Goal: Communication & Community: Participate in discussion

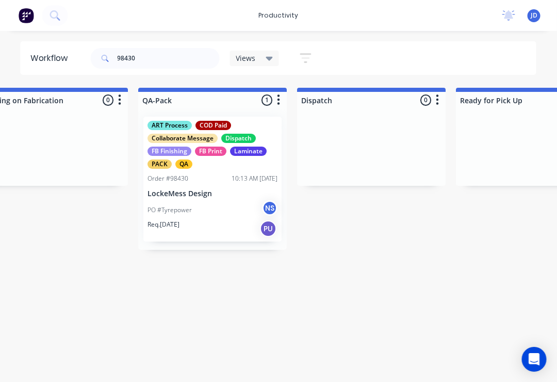
click at [215, 194] on p "LockeMess Design" at bounding box center [213, 193] width 130 height 9
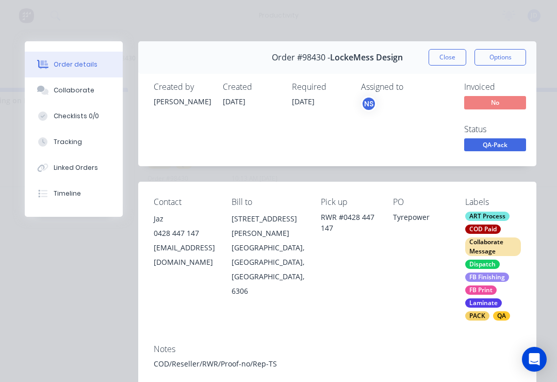
click at [86, 95] on button "Collaborate" at bounding box center [74, 90] width 98 height 26
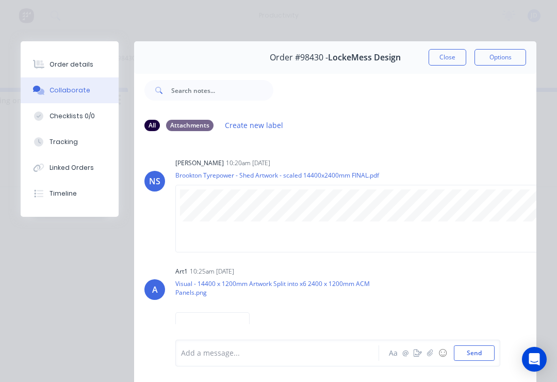
click at [428, 347] on button "button" at bounding box center [430, 353] width 12 height 12
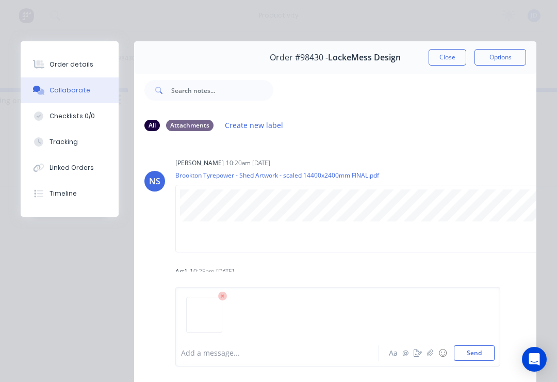
click at [486, 349] on button "Send" at bounding box center [474, 352] width 41 height 15
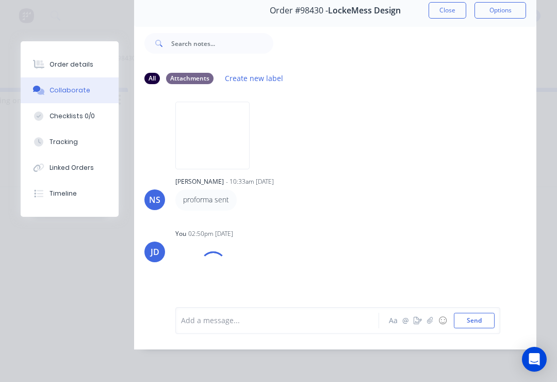
scroll to position [163, 0]
click at [430, 325] on button "button" at bounding box center [430, 320] width 12 height 12
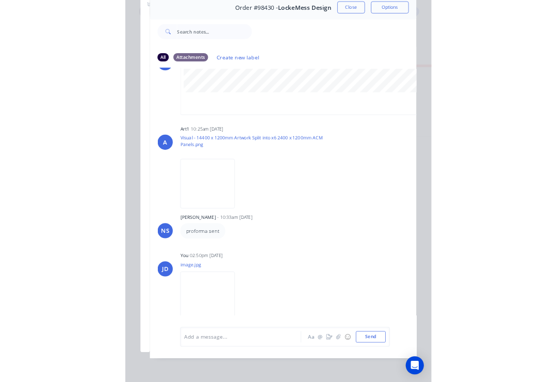
scroll to position [0, 0]
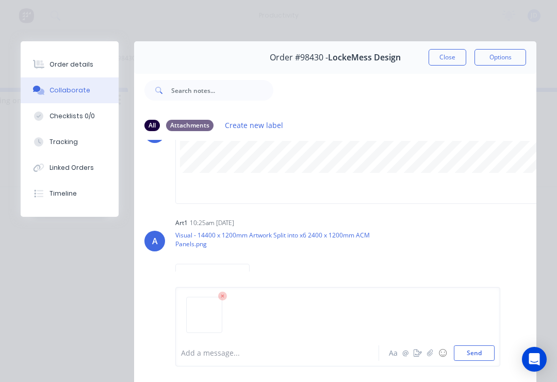
click at [499, 349] on div "Add a message... Aa @ ☺ Send" at bounding box center [337, 326] width 325 height 79
click at [491, 348] on button "Send" at bounding box center [474, 352] width 41 height 15
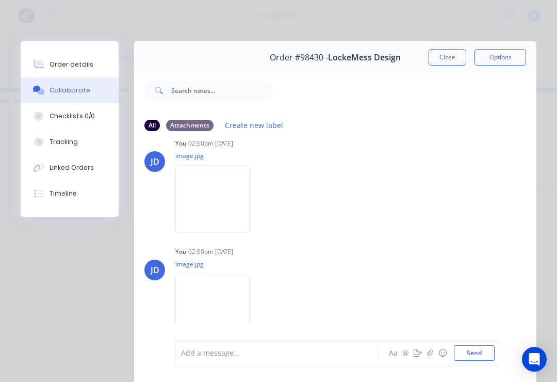
scroll to position [300, 0]
click at [445, 55] on button "Close" at bounding box center [448, 57] width 38 height 17
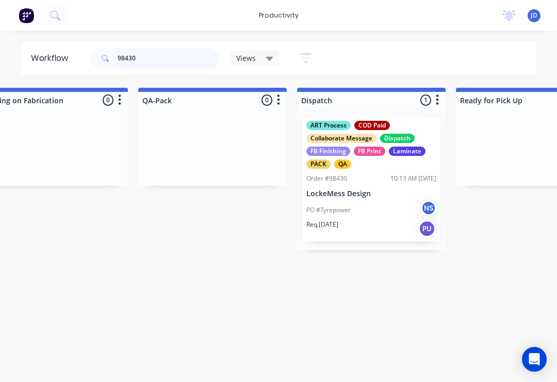
click at [157, 60] on input "98430" at bounding box center [169, 58] width 102 height 21
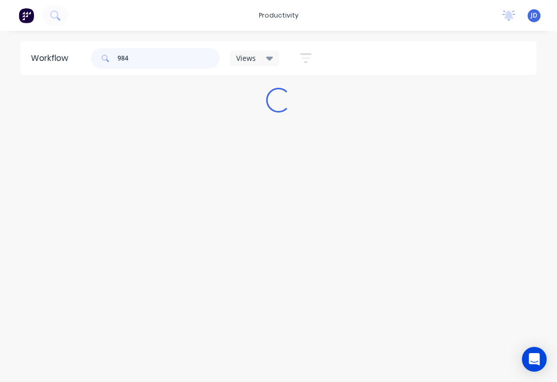
scroll to position [0, 0]
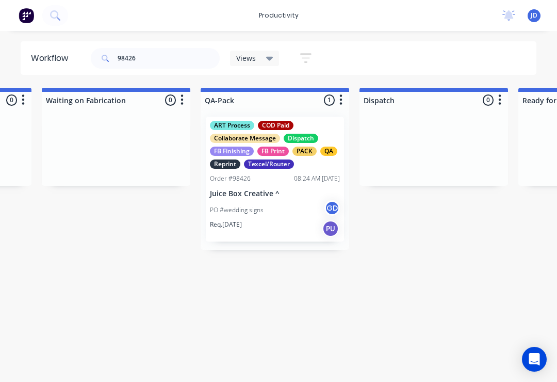
scroll to position [0, 2522]
click at [268, 200] on div "PO #wedding signs GD" at bounding box center [275, 210] width 130 height 20
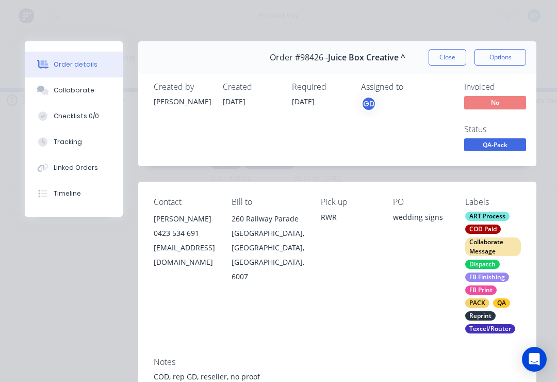
click at [89, 92] on div "Collaborate" at bounding box center [74, 90] width 41 height 9
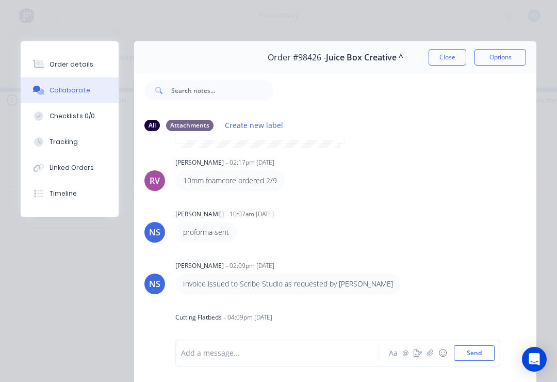
scroll to position [217, 0]
click at [429, 355] on icon "button" at bounding box center [430, 352] width 6 height 7
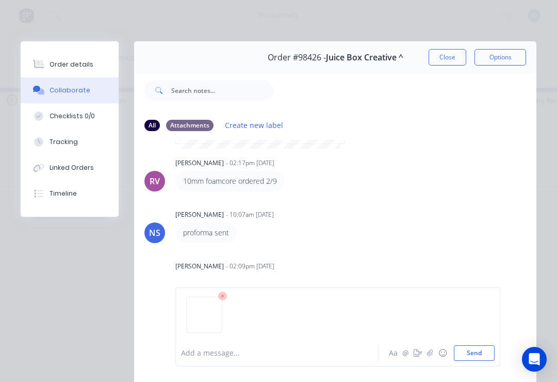
click at [477, 350] on button "Send" at bounding box center [474, 352] width 41 height 15
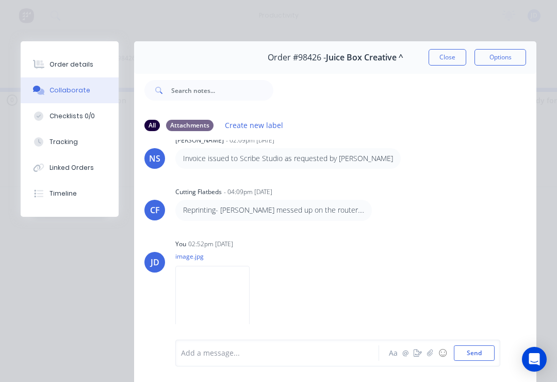
scroll to position [343, 0]
click at [434, 352] on button "button" at bounding box center [430, 353] width 12 height 12
click at [489, 347] on button "Send" at bounding box center [474, 352] width 41 height 15
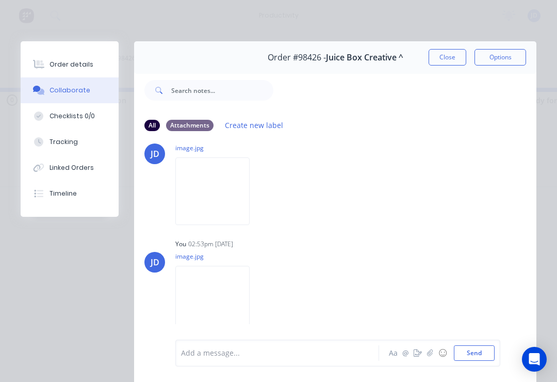
scroll to position [455, 0]
click at [448, 51] on button "Close" at bounding box center [448, 57] width 38 height 17
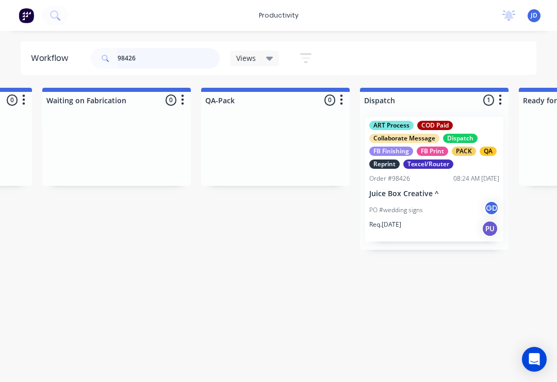
click at [152, 59] on input "98426" at bounding box center [169, 58] width 102 height 21
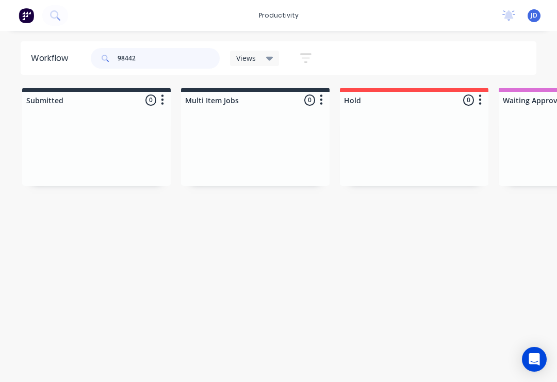
type input "98442"
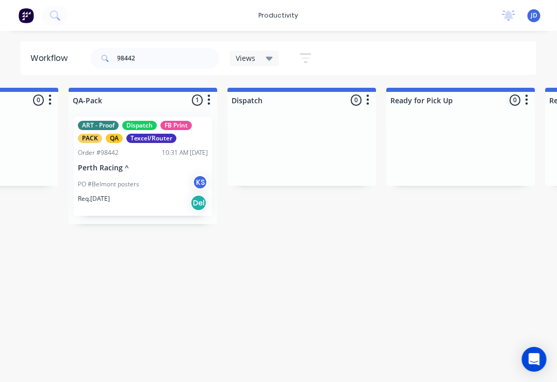
scroll to position [0, 2655]
click at [160, 175] on div "PO #Belmont posters KS" at bounding box center [143, 184] width 130 height 20
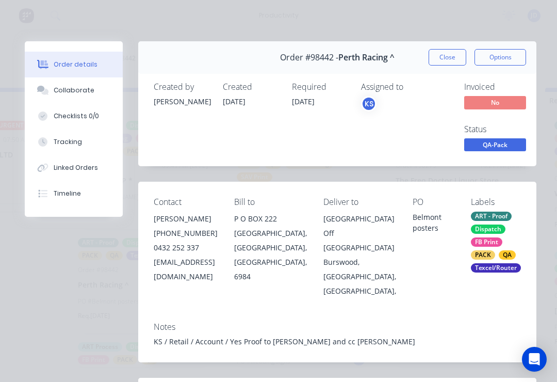
click at [80, 94] on div "Collaborate" at bounding box center [74, 90] width 41 height 9
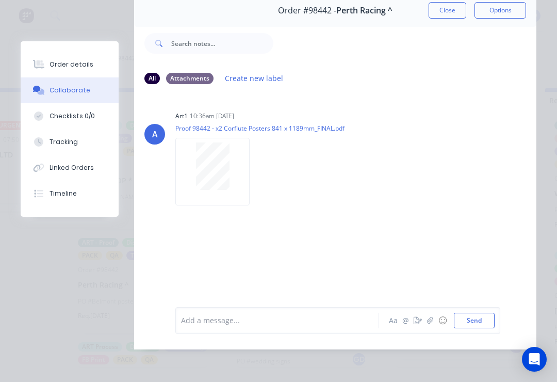
scroll to position [62, 0]
click at [430, 324] on icon "button" at bounding box center [430, 320] width 6 height 7
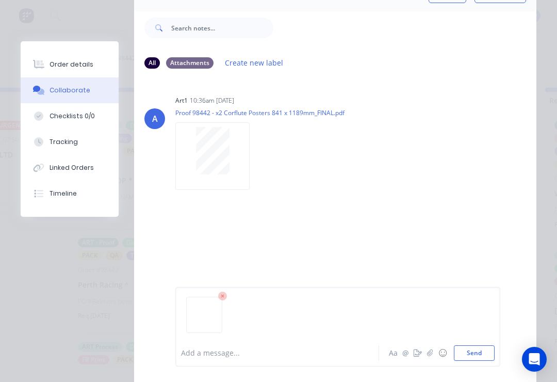
click at [490, 349] on button "Send" at bounding box center [474, 352] width 41 height 15
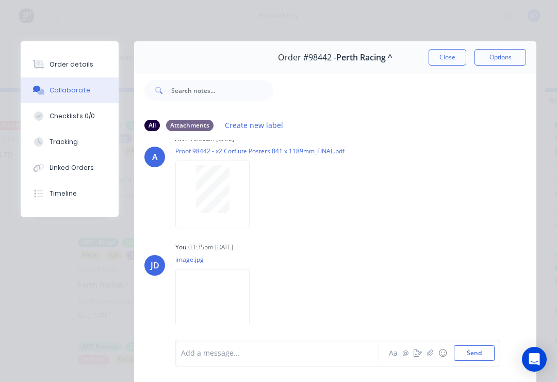
scroll to position [24, 0]
click at [448, 53] on button "Close" at bounding box center [448, 57] width 38 height 17
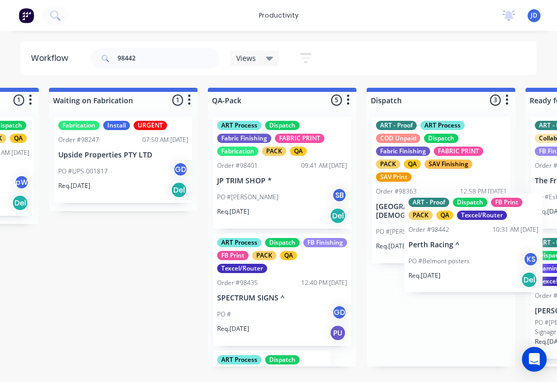
scroll to position [1, 2524]
